Goal: Check status: Check status

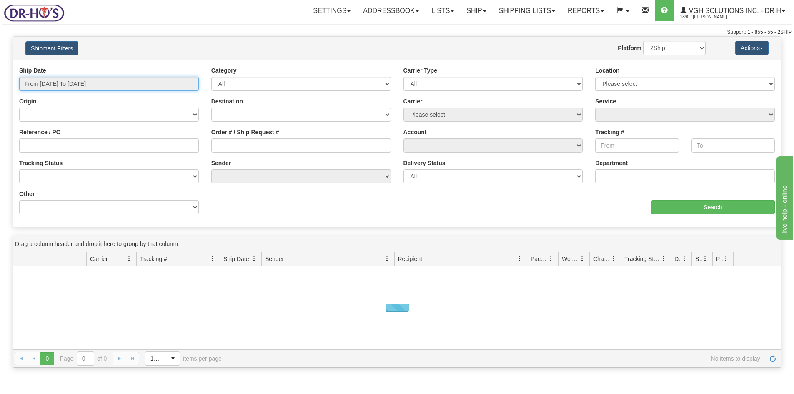
type input "[DATE]"
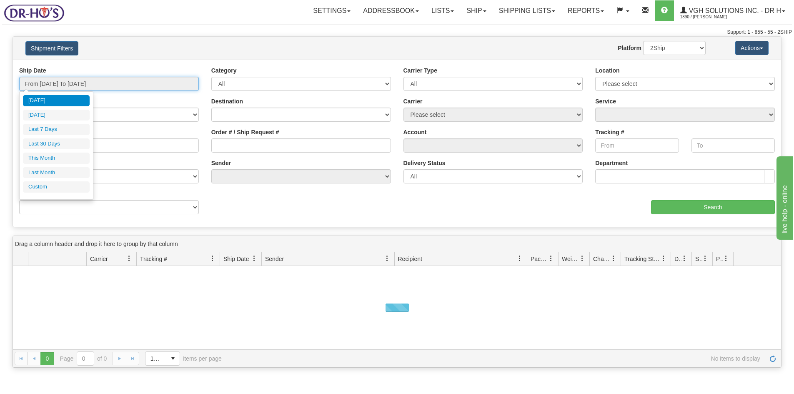
click at [71, 82] on input "From [DATE] To [DATE]" at bounding box center [109, 84] width 180 height 14
type input "[DATE]"
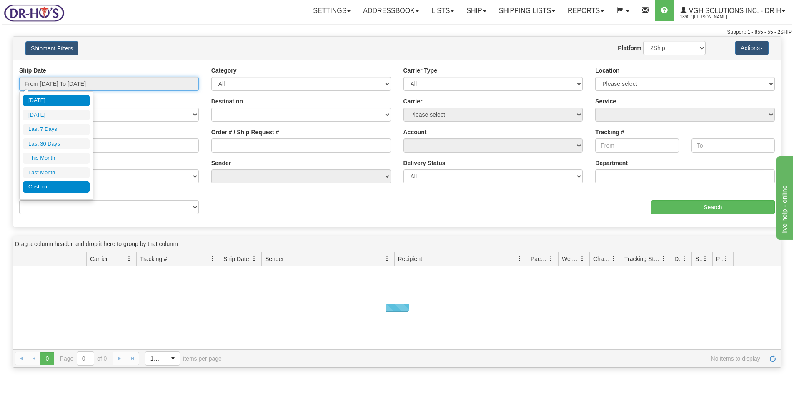
type input "[DATE]"
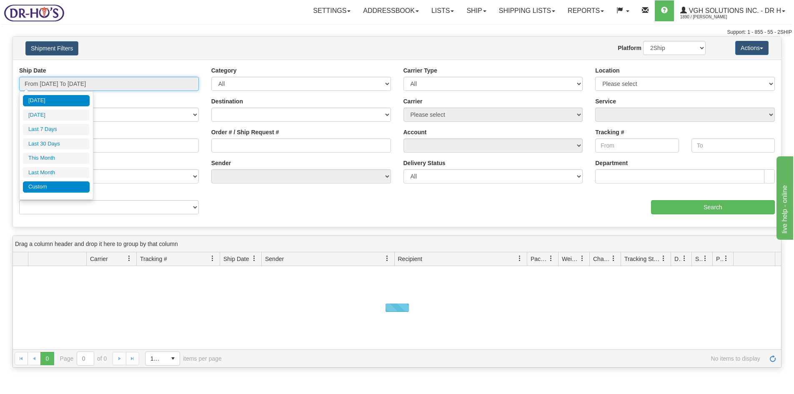
type input "[DATE]"
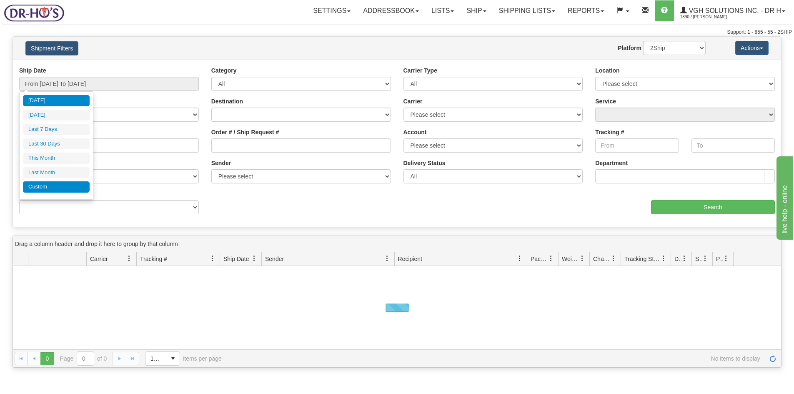
click at [50, 191] on li "Custom" at bounding box center [56, 186] width 67 height 11
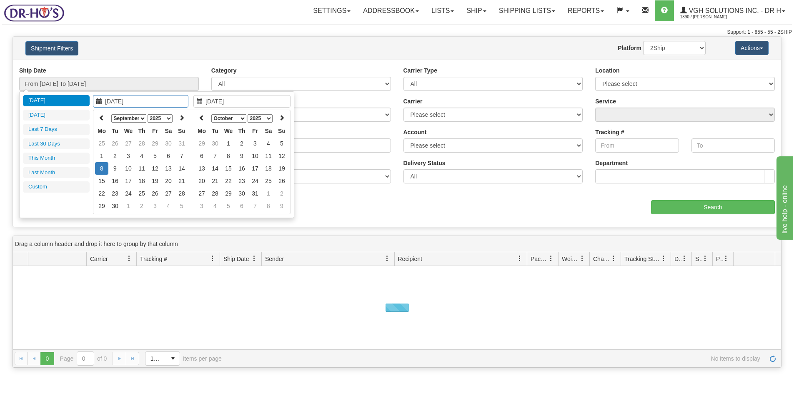
type input "[DATE]"
click at [101, 118] on icon at bounding box center [102, 118] width 6 height 6
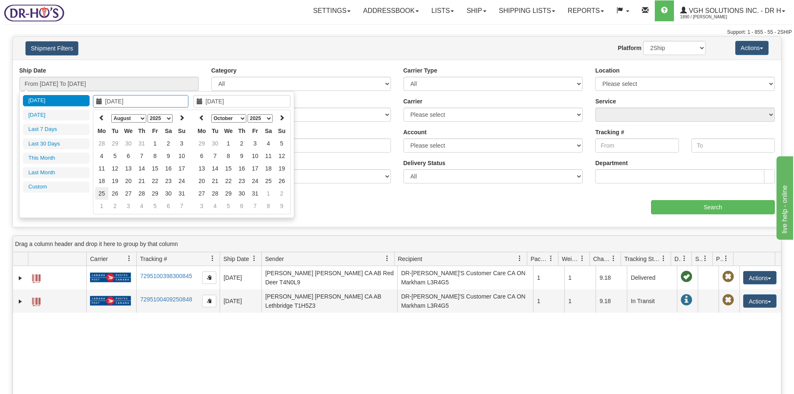
type input "[DATE]"
click at [99, 192] on td "25" at bounding box center [101, 193] width 13 height 12
click at [200, 102] on icon at bounding box center [200, 101] width 6 height 6
click at [200, 116] on icon at bounding box center [202, 118] width 6 height 6
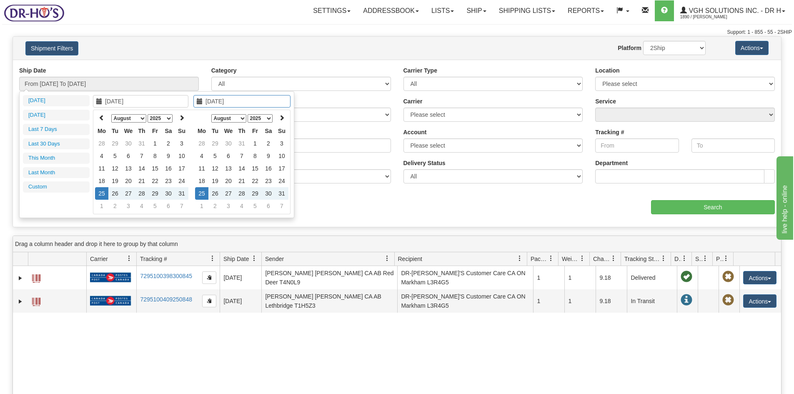
type input "[DATE]"
click at [200, 193] on td "25" at bounding box center [201, 193] width 13 height 12
type input "From [DATE] To [DATE]"
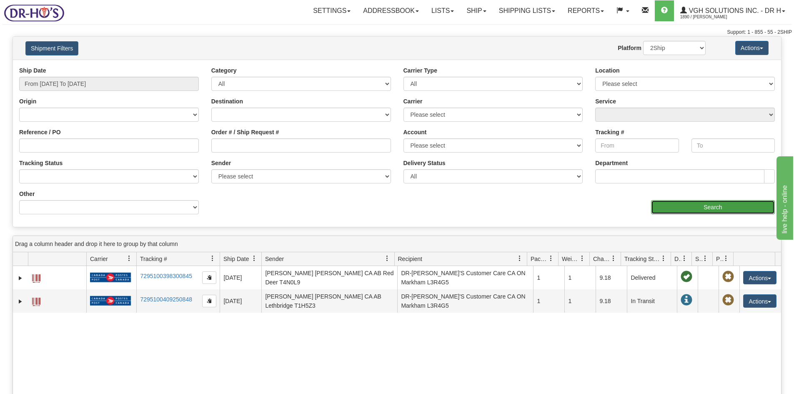
click at [704, 209] on input "Search" at bounding box center [713, 207] width 124 height 14
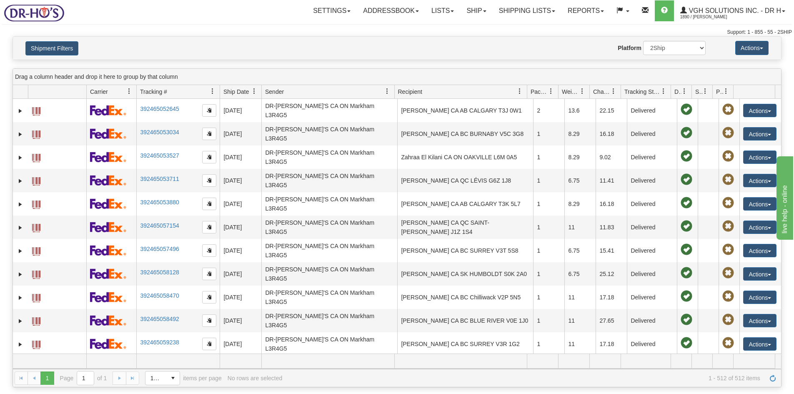
click at [662, 92] on span at bounding box center [663, 91] width 7 height 7
click at [677, 137] on span "Sort Descending" at bounding box center [694, 135] width 44 height 8
